Goal: Obtain resource: Obtain resource

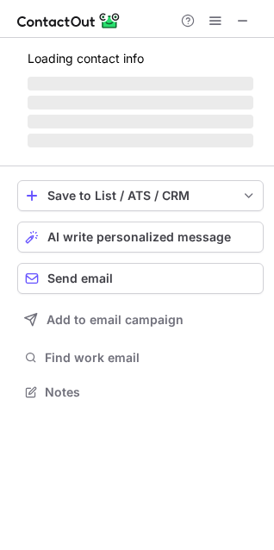
scroll to position [375, 274]
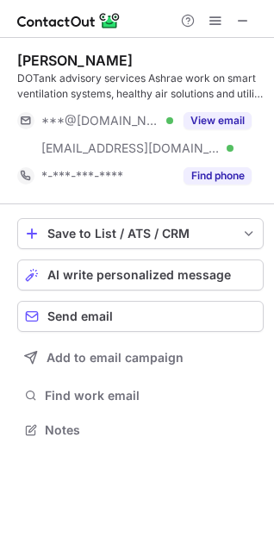
scroll to position [418, 274]
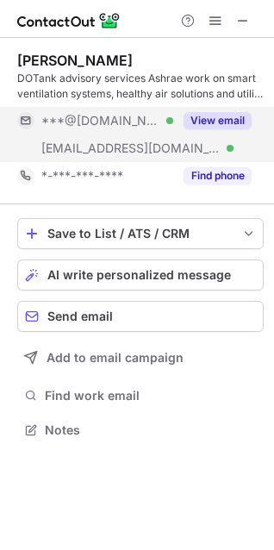
click at [84, 124] on span "***@gmail.com" at bounding box center [100, 121] width 119 height 16
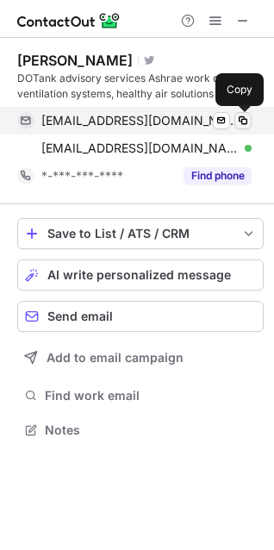
click at [248, 124] on span at bounding box center [243, 121] width 14 height 14
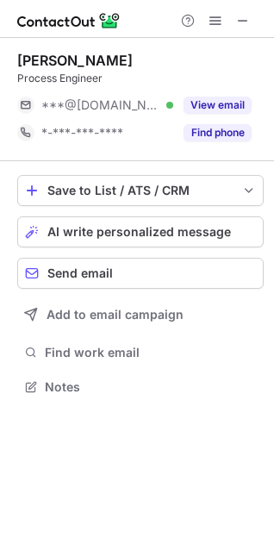
scroll to position [375, 274]
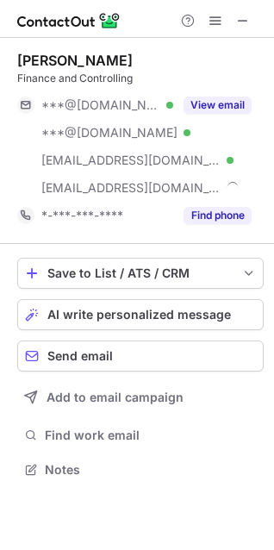
scroll to position [458, 274]
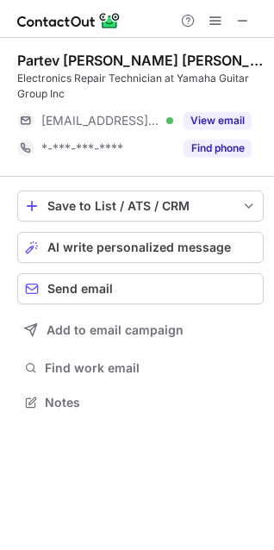
scroll to position [391, 274]
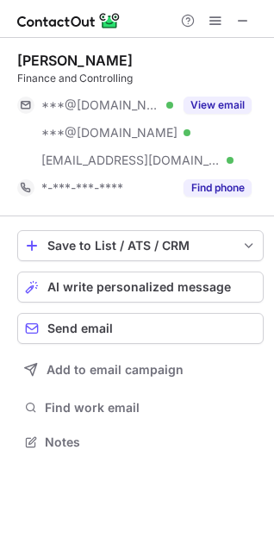
scroll to position [430, 274]
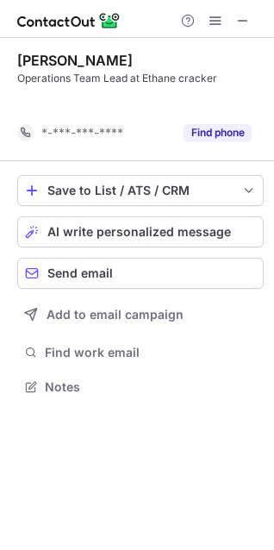
scroll to position [348, 274]
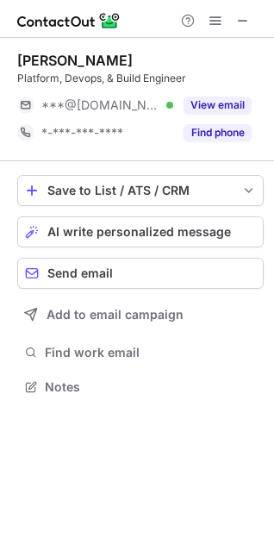
scroll to position [375, 274]
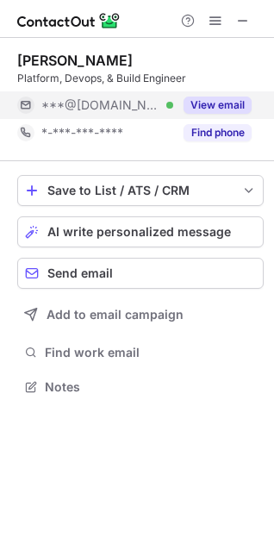
click at [91, 106] on span "***@[DOMAIN_NAME]" at bounding box center [100, 105] width 119 height 16
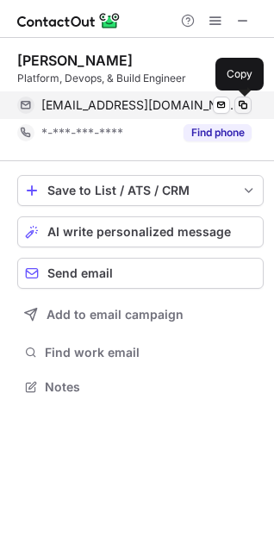
click at [244, 100] on span at bounding box center [243, 105] width 14 height 14
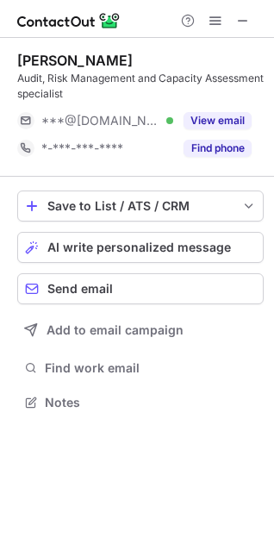
scroll to position [391, 274]
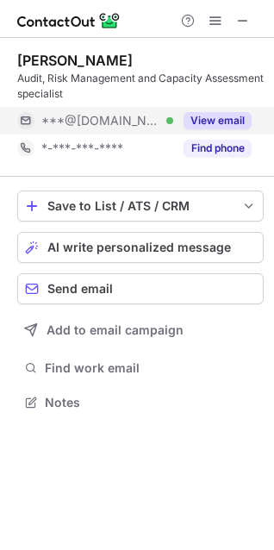
click at [211, 119] on button "View email" at bounding box center [218, 120] width 68 height 17
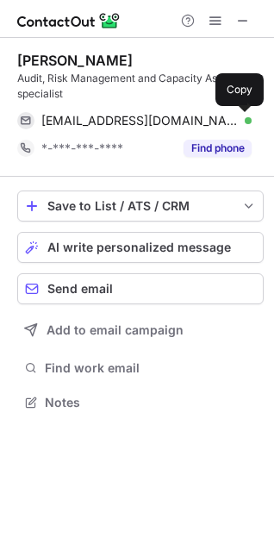
click at [248, 118] on span at bounding box center [243, 121] width 14 height 14
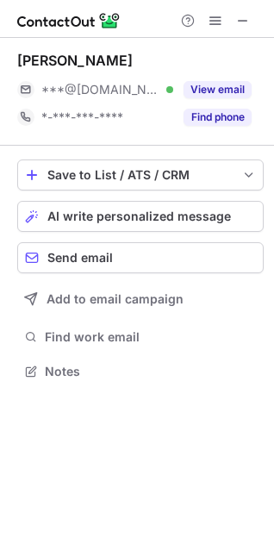
scroll to position [360, 274]
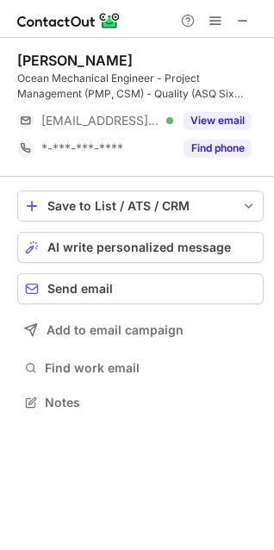
scroll to position [391, 274]
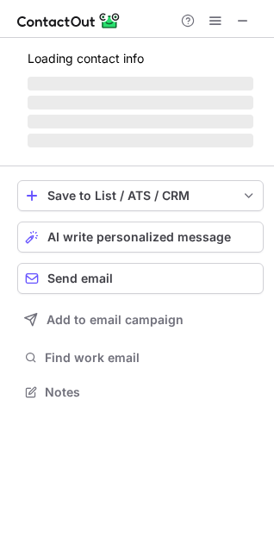
scroll to position [360, 274]
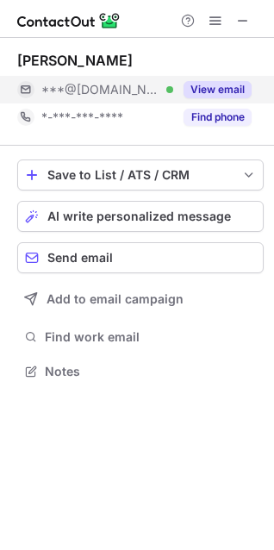
click at [84, 88] on span "***@[DOMAIN_NAME]" at bounding box center [100, 90] width 119 height 16
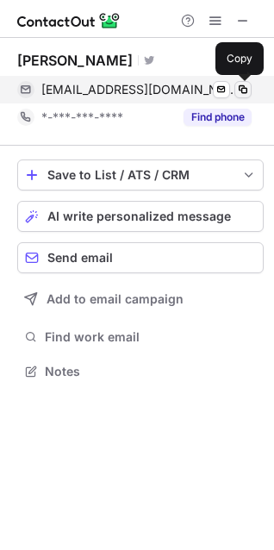
click at [239, 85] on span at bounding box center [243, 90] width 14 height 14
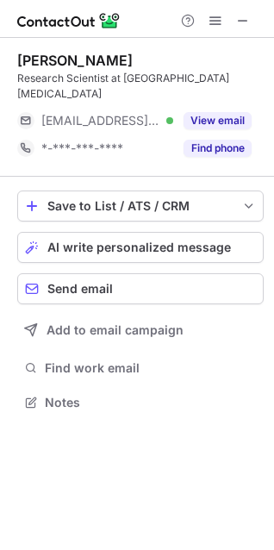
scroll to position [375, 274]
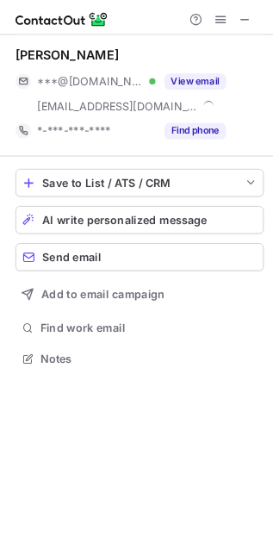
scroll to position [386, 273]
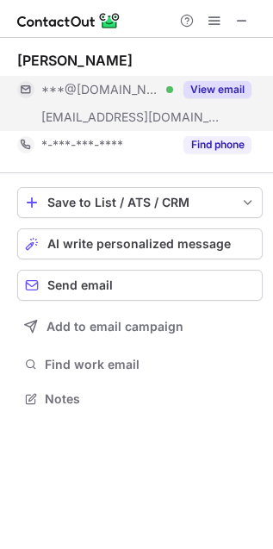
click at [92, 84] on span "***@gmail.com" at bounding box center [100, 90] width 119 height 16
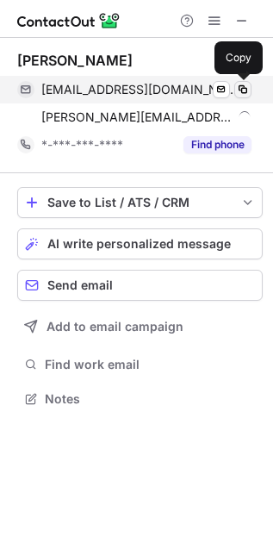
click at [244, 88] on span at bounding box center [243, 90] width 14 height 14
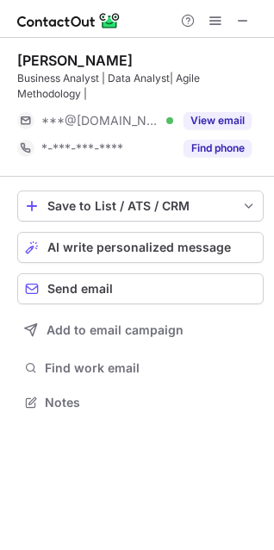
scroll to position [391, 274]
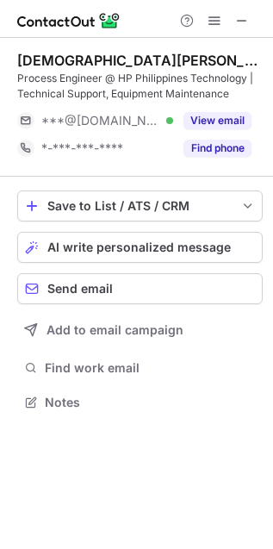
scroll to position [390, 273]
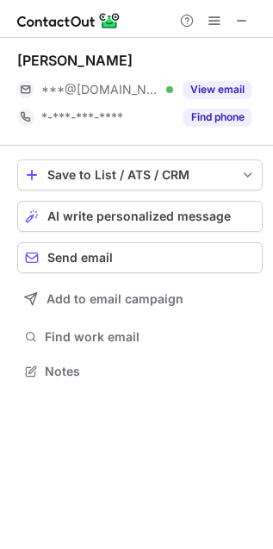
scroll to position [360, 273]
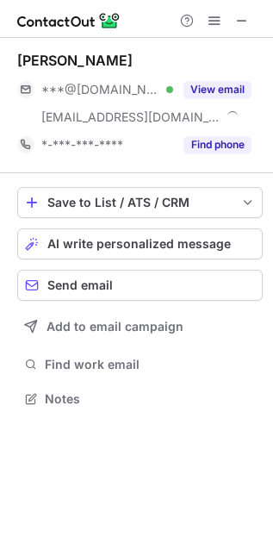
scroll to position [386, 273]
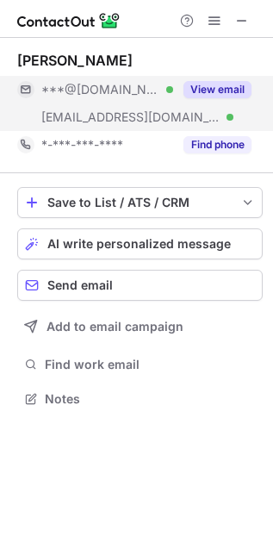
click at [102, 94] on span "***@[DOMAIN_NAME]" at bounding box center [100, 90] width 119 height 16
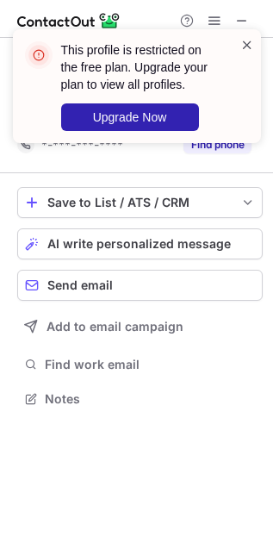
click at [242, 46] on span at bounding box center [248, 44] width 14 height 17
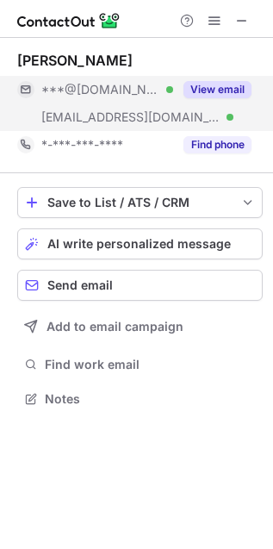
click at [234, 88] on button "View email" at bounding box center [218, 89] width 68 height 17
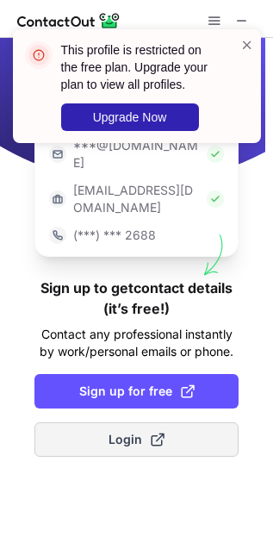
click at [141, 423] on button "Login" at bounding box center [136, 440] width 204 height 34
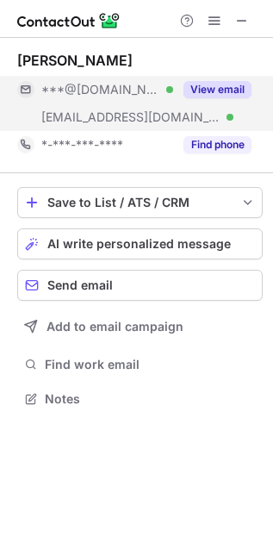
click at [166, 91] on div at bounding box center [169, 89] width 7 height 7
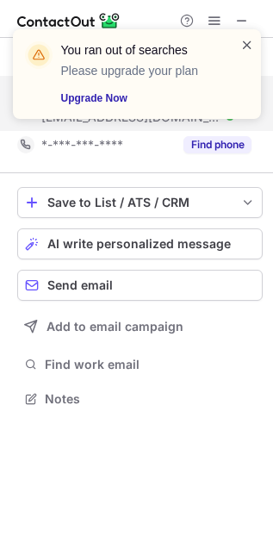
click at [248, 44] on span at bounding box center [248, 44] width 14 height 17
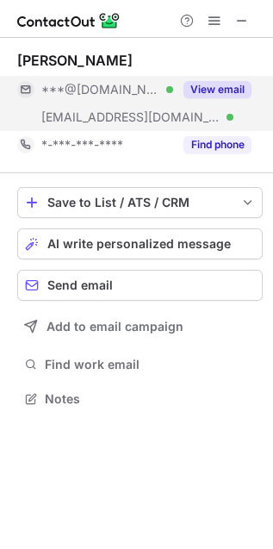
click at [97, 78] on div "***@yahoo.com Verified" at bounding box center [95, 90] width 156 height 28
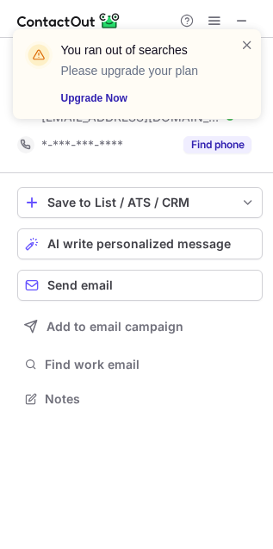
click at [224, 15] on div "You ran out of searches Please upgrade your plan Upgrade Now" at bounding box center [137, 81] width 276 height 138
click at [250, 43] on span at bounding box center [248, 44] width 14 height 17
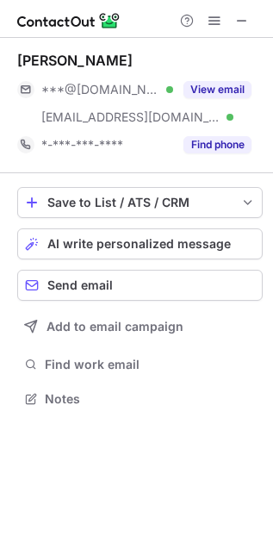
click at [215, 14] on div "You ran out of searches Please upgrade your plan Upgrade Now" at bounding box center [137, 29] width 276 height 34
click at [215, 14] on span at bounding box center [215, 21] width 14 height 14
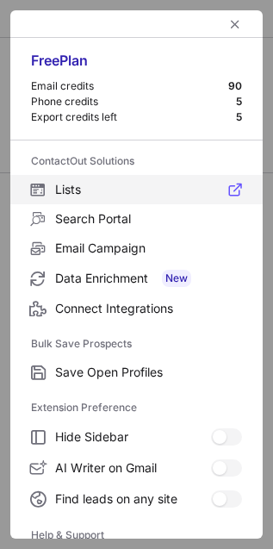
click at [102, 186] on span "Lists" at bounding box center [148, 190] width 187 height 16
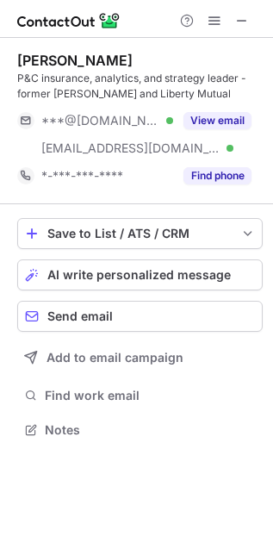
scroll to position [418, 273]
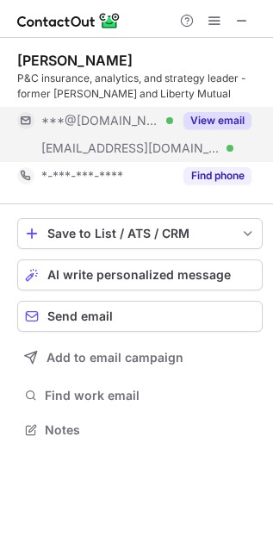
click at [147, 114] on div "***@[DOMAIN_NAME] Verified" at bounding box center [107, 121] width 132 height 16
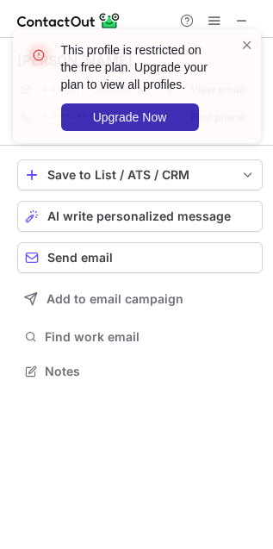
scroll to position [360, 273]
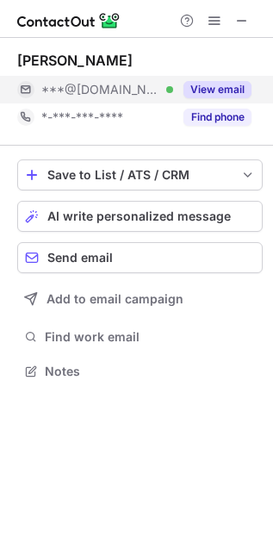
click at [160, 78] on div "***@[DOMAIN_NAME] Verified" at bounding box center [95, 90] width 156 height 28
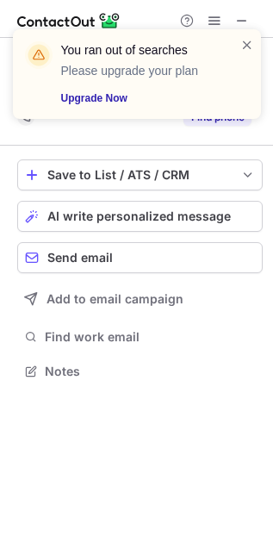
click at [218, 12] on div "You ran out of searches Please upgrade your plan Upgrade Now" at bounding box center [137, 81] width 276 height 138
click at [249, 41] on span at bounding box center [248, 44] width 14 height 17
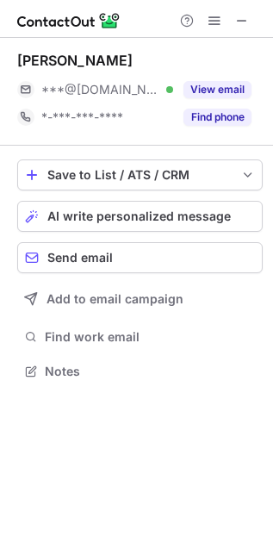
click at [215, 16] on div "You ran out of searches Please upgrade your plan Upgrade Now" at bounding box center [137, 29] width 276 height 34
click at [215, 16] on span at bounding box center [215, 21] width 14 height 14
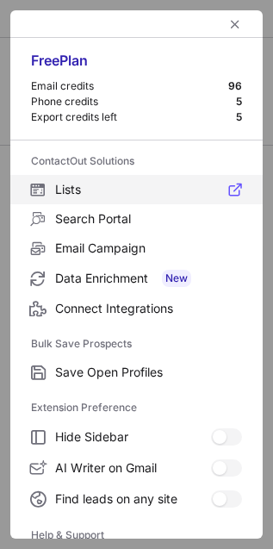
click at [118, 198] on label "Lists" at bounding box center [136, 189] width 253 height 29
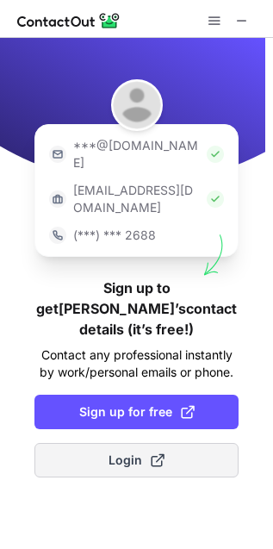
click at [131, 452] on span "Login" at bounding box center [137, 460] width 56 height 17
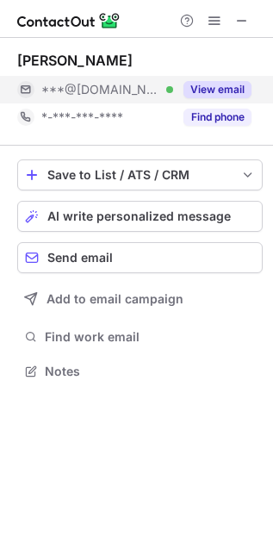
scroll to position [9, 9]
click at [141, 94] on div "***@[DOMAIN_NAME] Verified" at bounding box center [107, 90] width 132 height 16
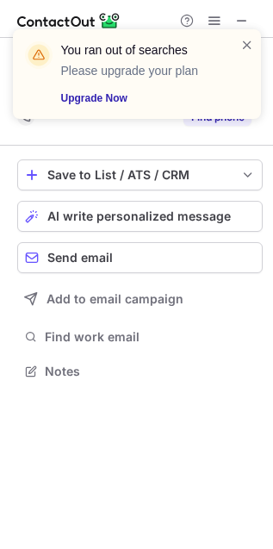
click at [247, 33] on div "You ran out of searches Please upgrade your plan Upgrade Now" at bounding box center [137, 74] width 248 height 90
click at [249, 43] on span at bounding box center [248, 44] width 14 height 17
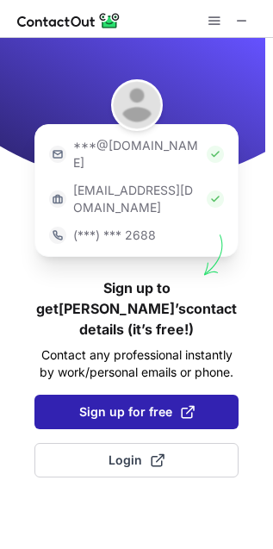
click at [132, 404] on span "Sign up for free" at bounding box center [137, 412] width 116 height 17
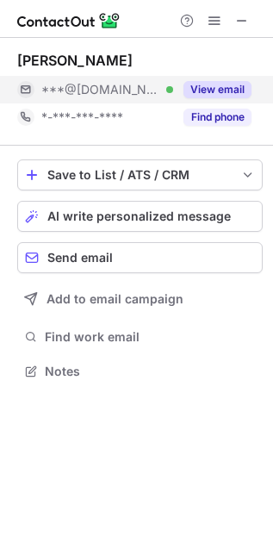
click at [186, 91] on button "View email" at bounding box center [218, 89] width 68 height 17
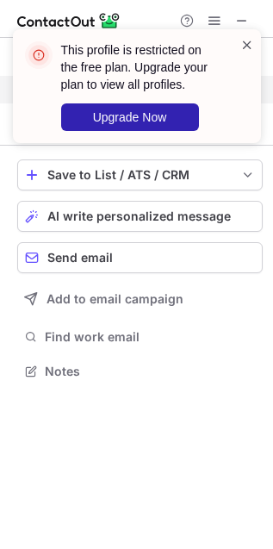
click at [243, 45] on span at bounding box center [248, 44] width 14 height 17
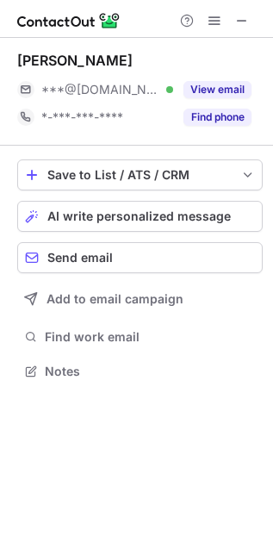
scroll to position [360, 273]
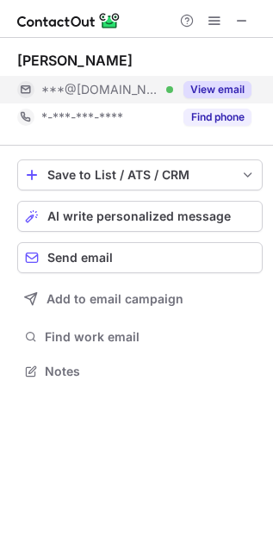
click at [165, 77] on div "***@gmail.com Verified" at bounding box center [95, 90] width 156 height 28
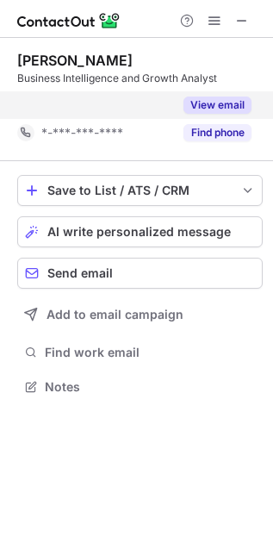
scroll to position [9, 9]
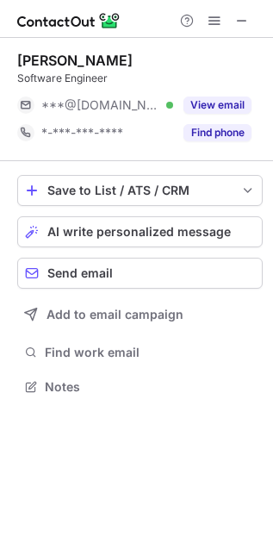
scroll to position [375, 273]
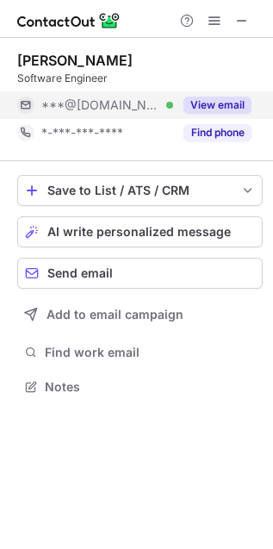
click at [120, 92] on div "***@gmail.com Verified" at bounding box center [95, 105] width 156 height 28
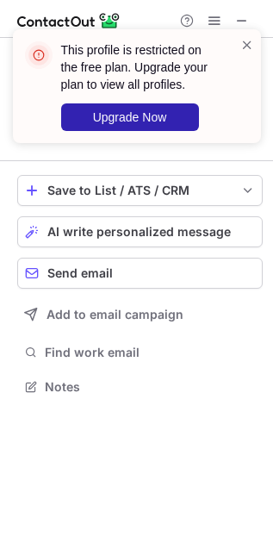
click at [217, 19] on div "This profile is restricted on the free plan. Upgrade your plan to view all prof…" at bounding box center [137, 93] width 276 height 162
click at [243, 41] on span at bounding box center [248, 44] width 14 height 17
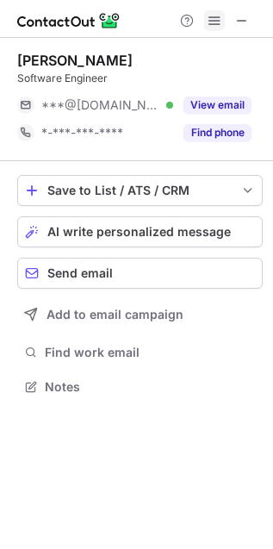
click at [216, 19] on span at bounding box center [215, 21] width 14 height 14
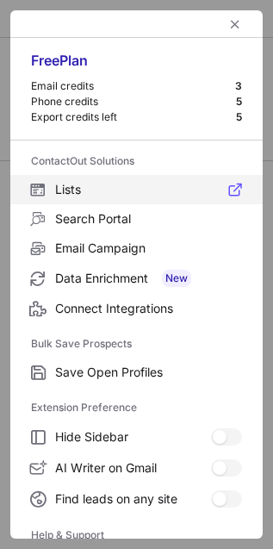
click at [100, 195] on span "Lists" at bounding box center [148, 190] width 187 height 16
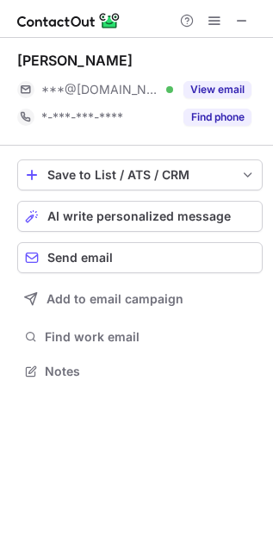
scroll to position [360, 273]
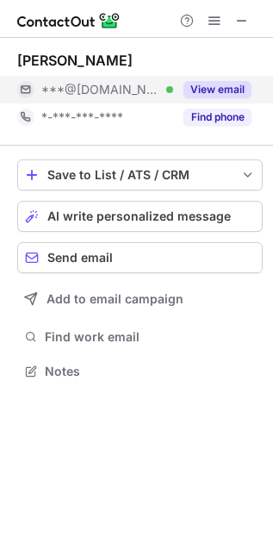
click at [207, 92] on button "View email" at bounding box center [218, 89] width 68 height 17
click at [143, 86] on div "***@gmail.com Verified" at bounding box center [107, 90] width 132 height 16
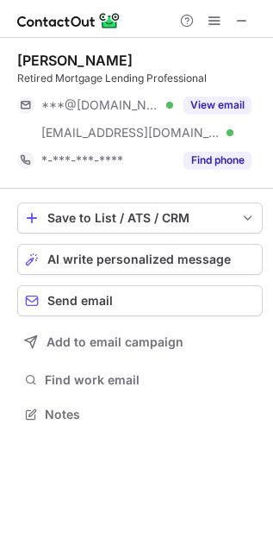
scroll to position [403, 273]
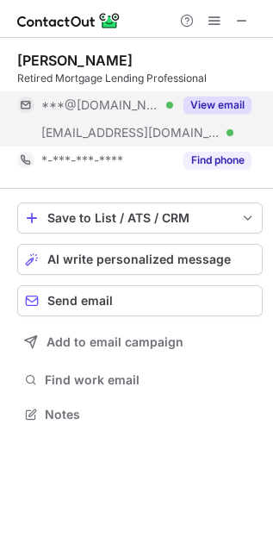
click at [110, 101] on span "***@[DOMAIN_NAME]" at bounding box center [100, 105] width 119 height 16
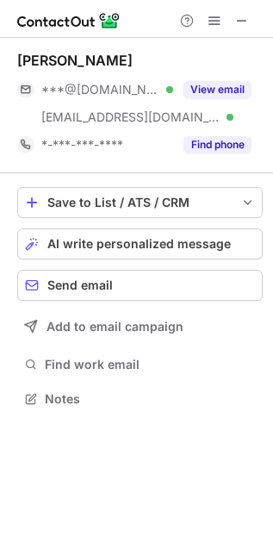
scroll to position [386, 273]
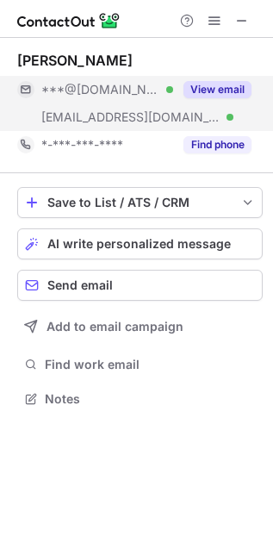
click at [114, 97] on div "***@[DOMAIN_NAME] Verified" at bounding box center [95, 90] width 156 height 28
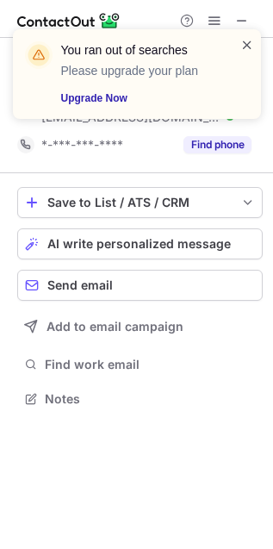
click at [249, 41] on span at bounding box center [248, 44] width 14 height 17
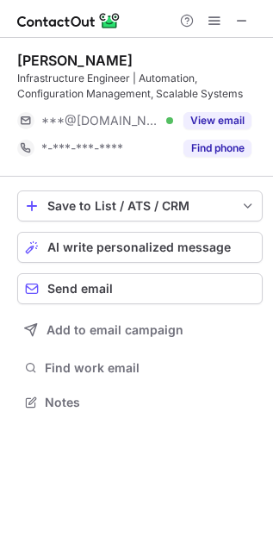
scroll to position [390, 273]
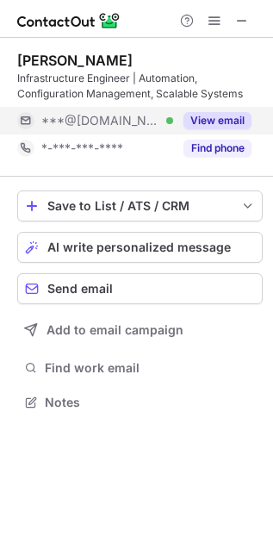
click at [147, 123] on div "***@[DOMAIN_NAME] Verified" at bounding box center [107, 121] width 132 height 16
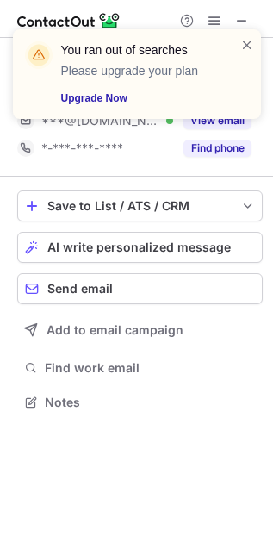
click at [220, 15] on div "You ran out of searches Please upgrade your plan Upgrade Now" at bounding box center [137, 81] width 276 height 138
click at [247, 38] on span at bounding box center [248, 44] width 14 height 17
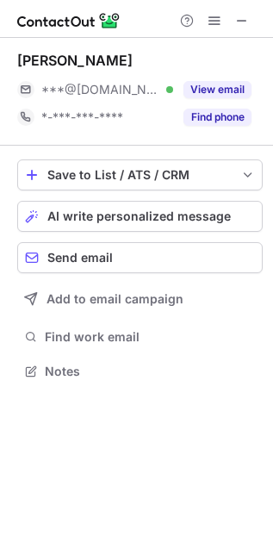
scroll to position [360, 273]
click at [209, 22] on span at bounding box center [215, 21] width 14 height 14
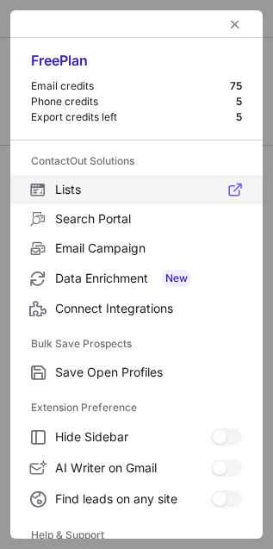
click at [97, 184] on span "Lists" at bounding box center [148, 190] width 187 height 16
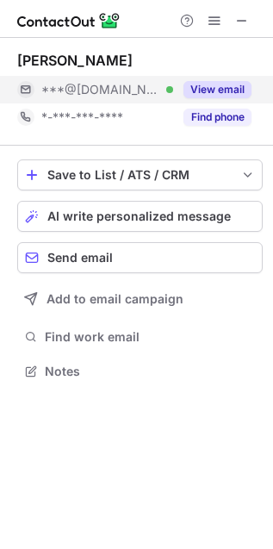
click at [106, 93] on span "***@[DOMAIN_NAME]" at bounding box center [100, 90] width 119 height 16
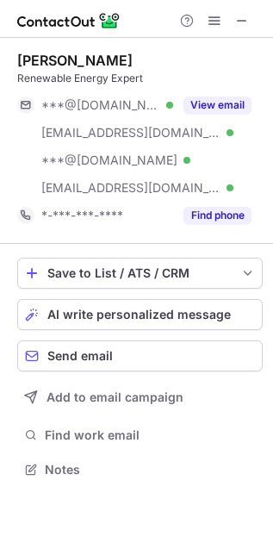
scroll to position [458, 273]
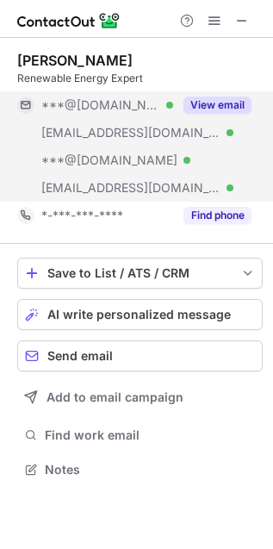
click at [98, 115] on div "***@[DOMAIN_NAME] Verified" at bounding box center [95, 105] width 156 height 28
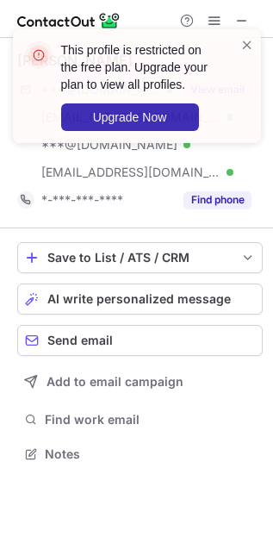
scroll to position [442, 273]
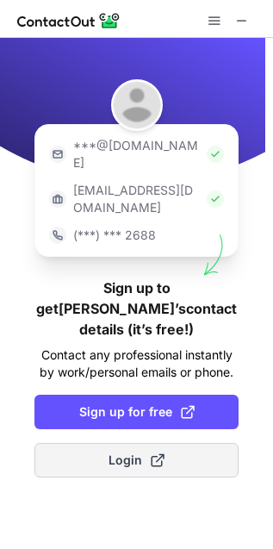
click at [120, 452] on span "Login" at bounding box center [137, 460] width 56 height 17
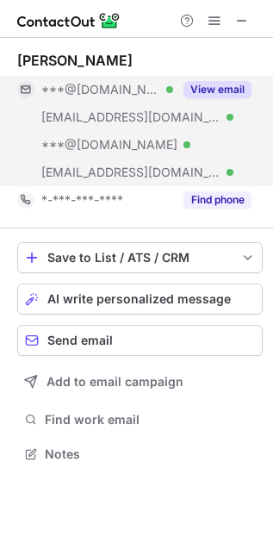
click at [181, 88] on div "View email" at bounding box center [212, 90] width 78 height 28
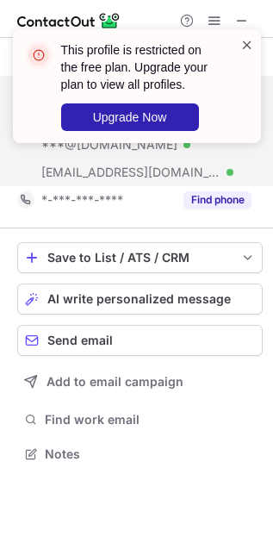
click at [248, 43] on span at bounding box center [248, 44] width 14 height 17
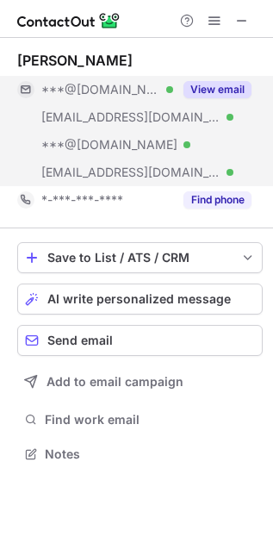
click at [104, 91] on span "***@[DOMAIN_NAME]" at bounding box center [100, 90] width 119 height 16
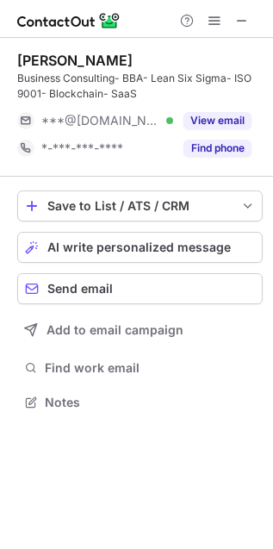
scroll to position [390, 273]
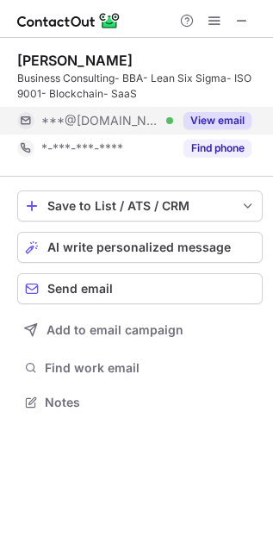
click at [179, 117] on div "View email" at bounding box center [212, 121] width 78 height 28
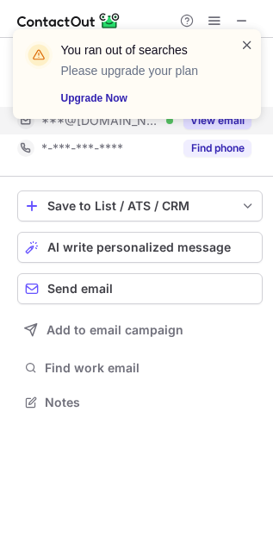
click at [247, 44] on span at bounding box center [248, 44] width 14 height 17
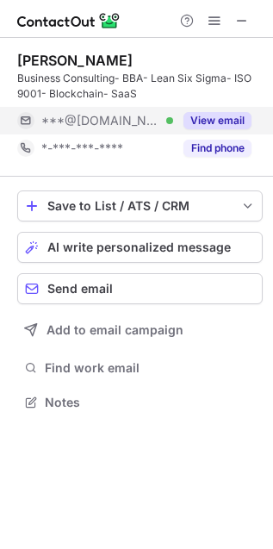
click at [216, 20] on span at bounding box center [215, 21] width 14 height 14
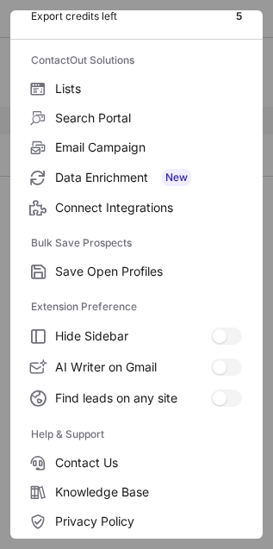
scroll to position [168, 0]
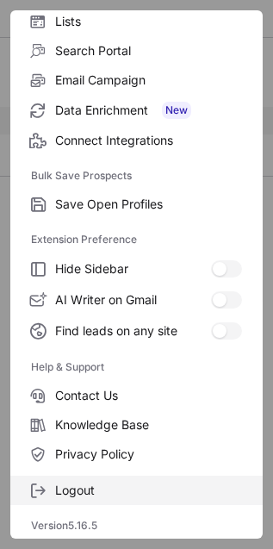
click at [96, 493] on span "Logout" at bounding box center [148, 491] width 187 height 16
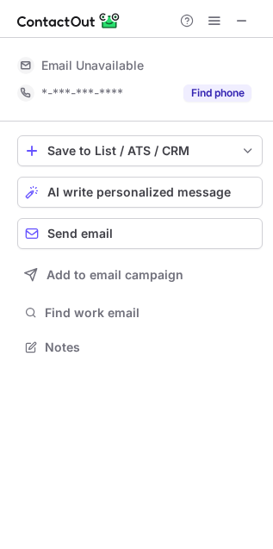
scroll to position [0, 0]
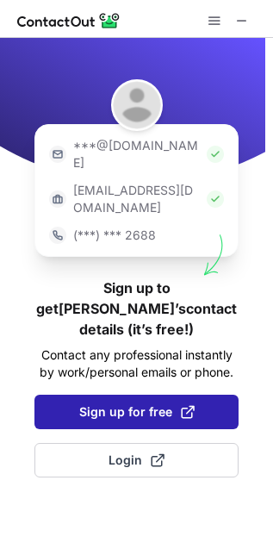
click at [145, 404] on span "Sign up for free" at bounding box center [137, 412] width 116 height 17
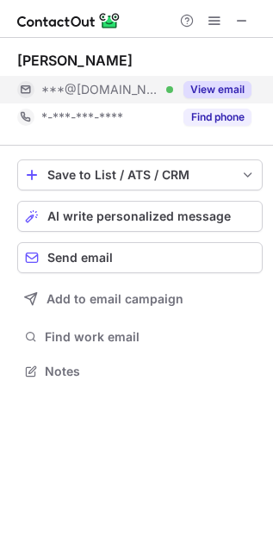
scroll to position [9, 9]
click at [190, 97] on button "View email" at bounding box center [218, 89] width 68 height 17
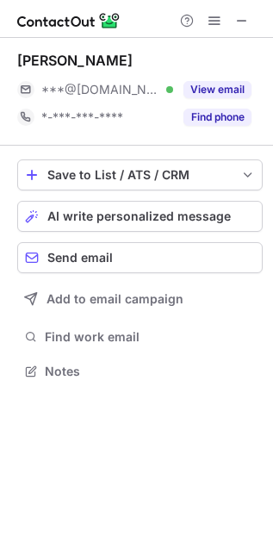
scroll to position [360, 273]
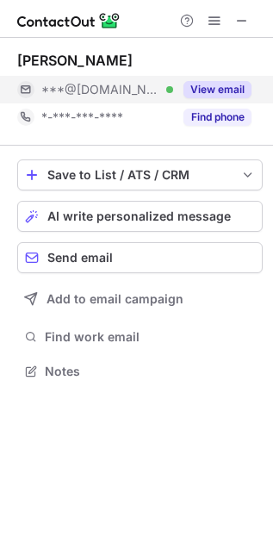
click at [99, 88] on span "***@[DOMAIN_NAME]" at bounding box center [100, 90] width 119 height 16
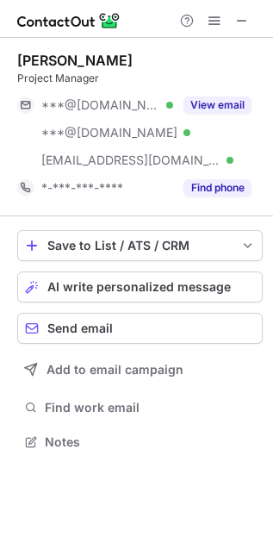
scroll to position [429, 273]
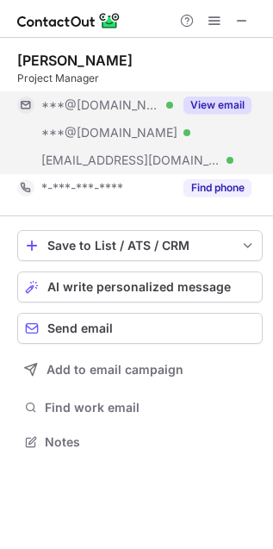
click at [91, 113] on div "***@[DOMAIN_NAME] Verified" at bounding box center [95, 105] width 156 height 28
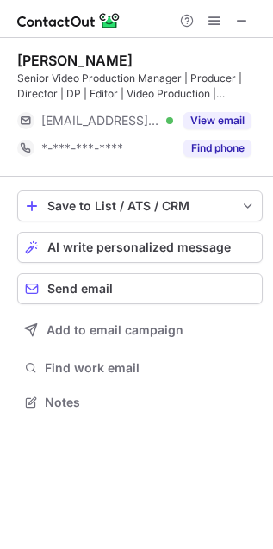
scroll to position [390, 273]
